Goal: Obtain resource: Download file/media

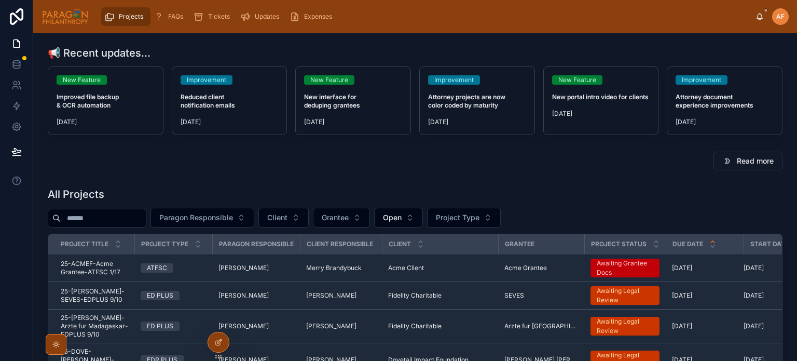
click at [233, 212] on span "Paragon Responsible" at bounding box center [196, 217] width 74 height 10
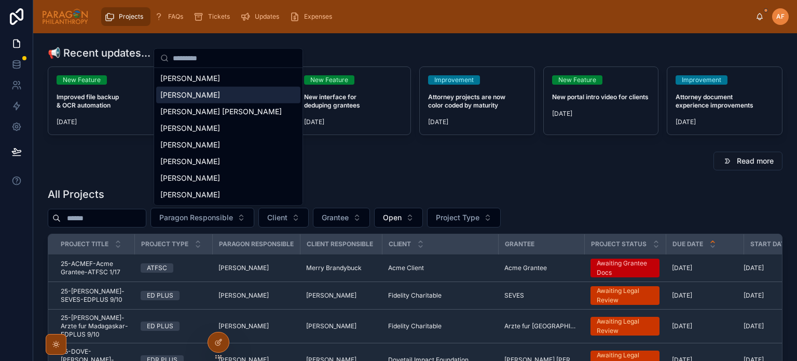
click at [195, 98] on span "[PERSON_NAME]" at bounding box center [190, 95] width 60 height 10
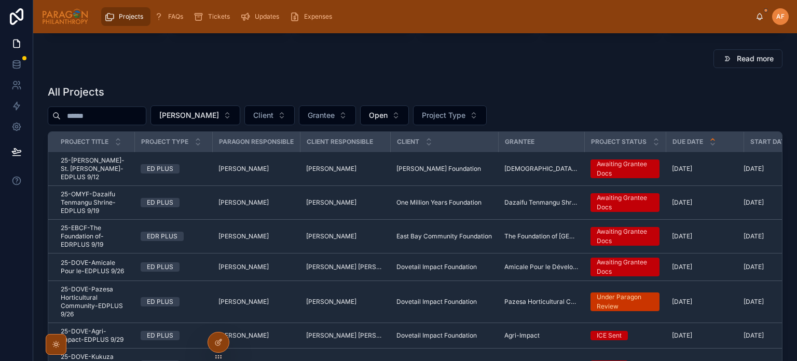
scroll to position [104, 0]
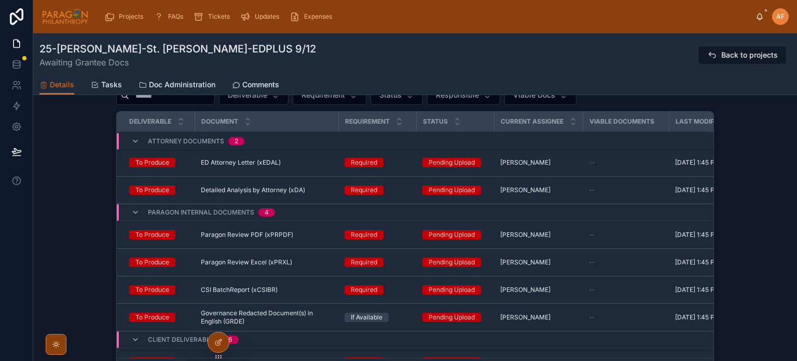
scroll to position [1059, 0]
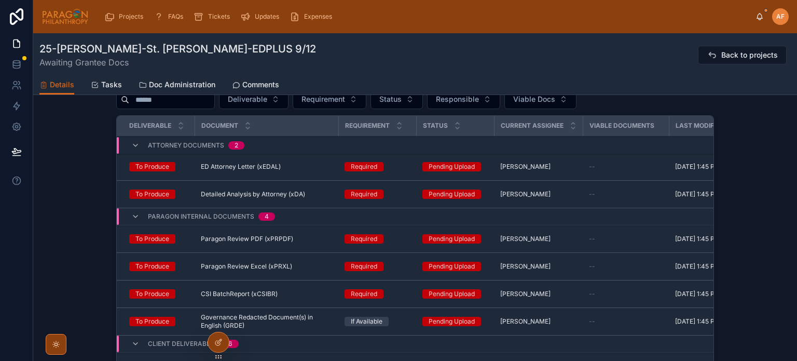
click at [278, 273] on td "Paragon Review Excel (xPRXL) Paragon Review Excel (xPRXL)" at bounding box center [267, 266] width 144 height 27
click at [271, 267] on span "Paragon Review Excel (xPRXL)" at bounding box center [246, 266] width 91 height 8
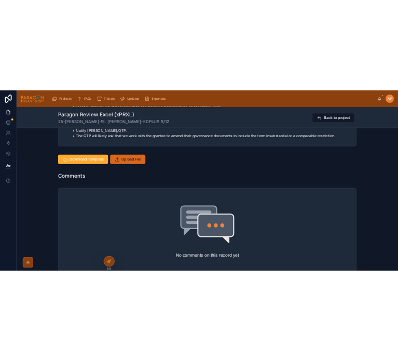
scroll to position [571, 0]
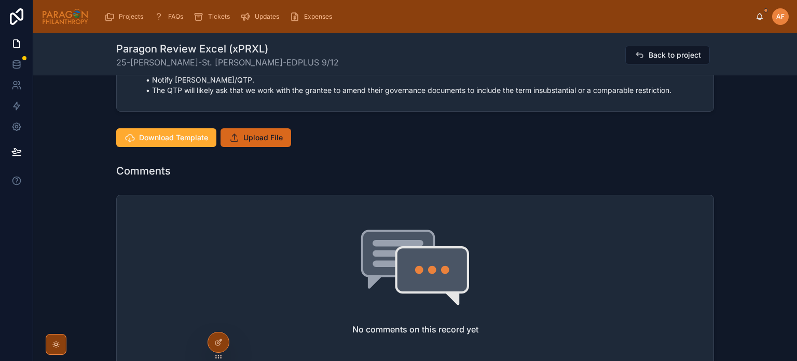
click at [164, 138] on span "Download Template" at bounding box center [173, 137] width 69 height 10
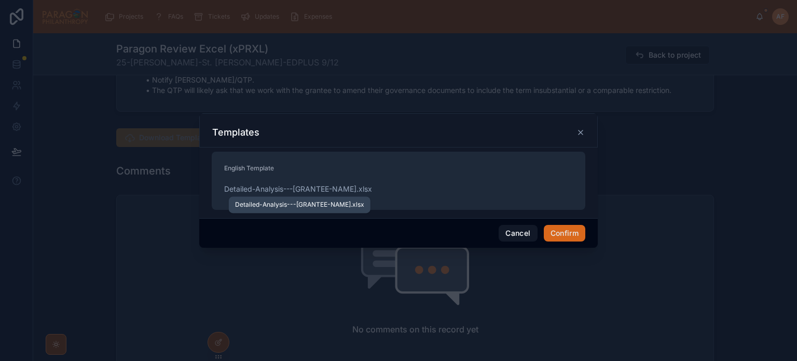
click at [280, 190] on span "Detailed-Analysis---[GRANTEE-NAME]" at bounding box center [290, 189] width 132 height 10
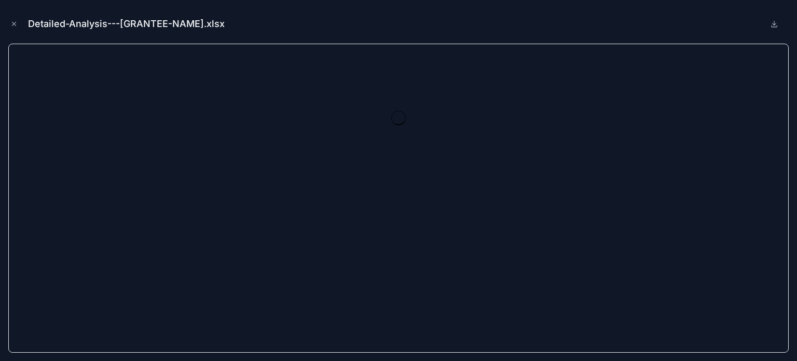
click at [774, 25] on icon at bounding box center [774, 23] width 0 height 4
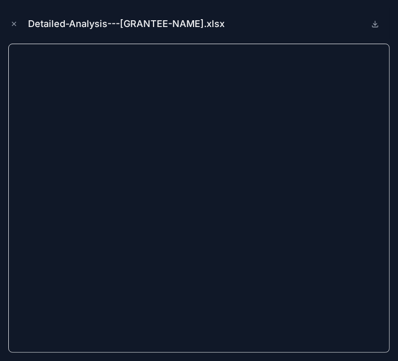
scroll to position [620, 0]
click at [10, 22] on icon "Close modal" at bounding box center [13, 23] width 7 height 7
